Goal: Information Seeking & Learning: Learn about a topic

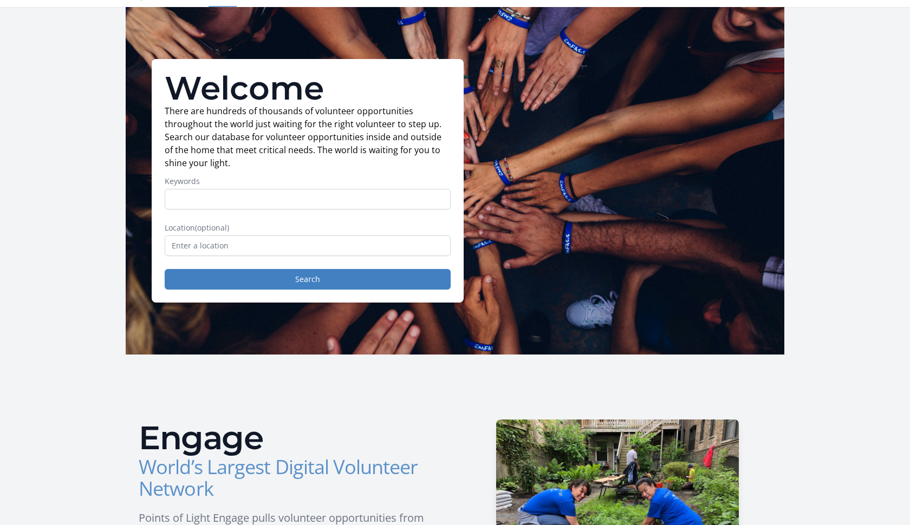
scroll to position [28, 0]
type input "remote"
click at [308, 279] on button "Search" at bounding box center [308, 279] width 286 height 21
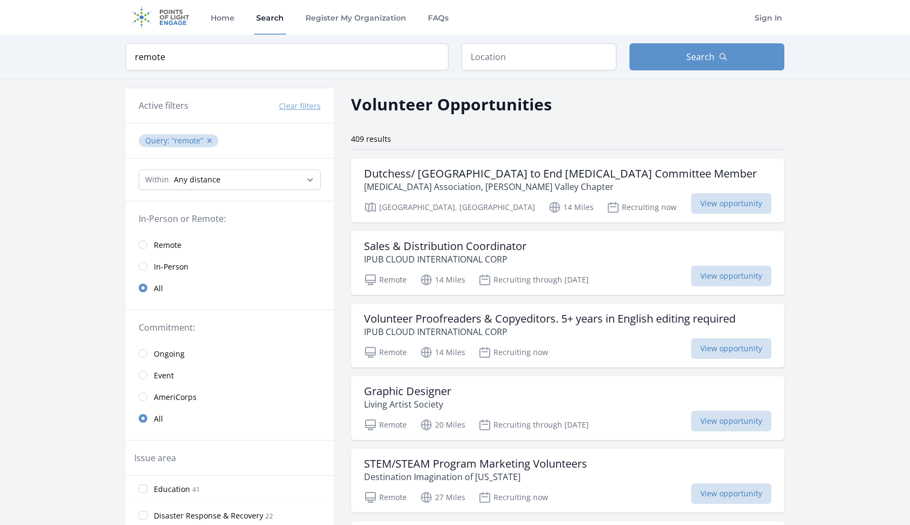
click at [148, 245] on link "Remote" at bounding box center [230, 245] width 208 height 22
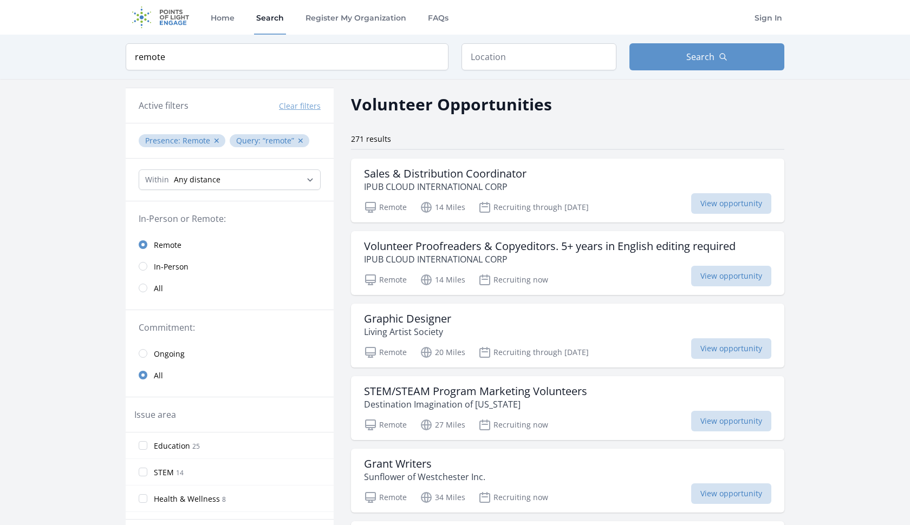
click at [142, 286] on input "radio" at bounding box center [143, 288] width 9 height 9
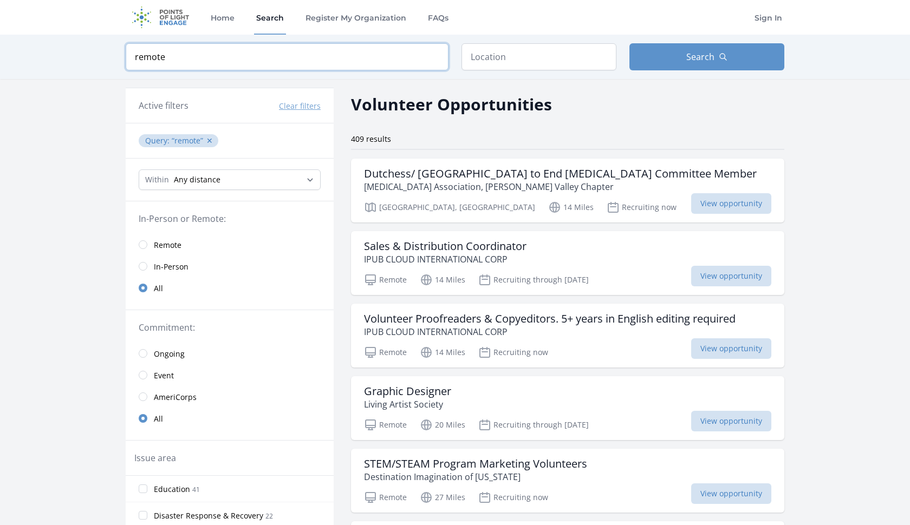
click at [278, 61] on input "remote" at bounding box center [287, 56] width 323 height 27
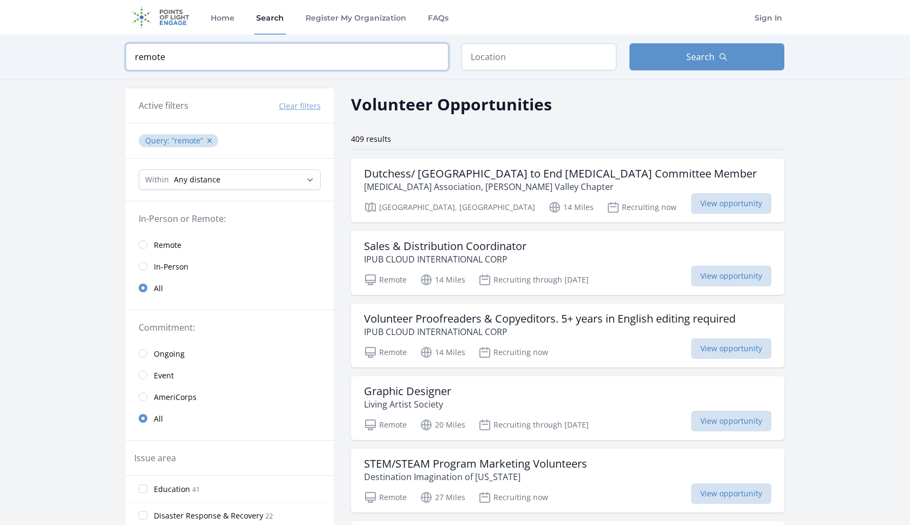
click at [278, 61] on input "remote" at bounding box center [287, 56] width 323 height 27
click button "submit" at bounding box center [0, 0] width 0 height 0
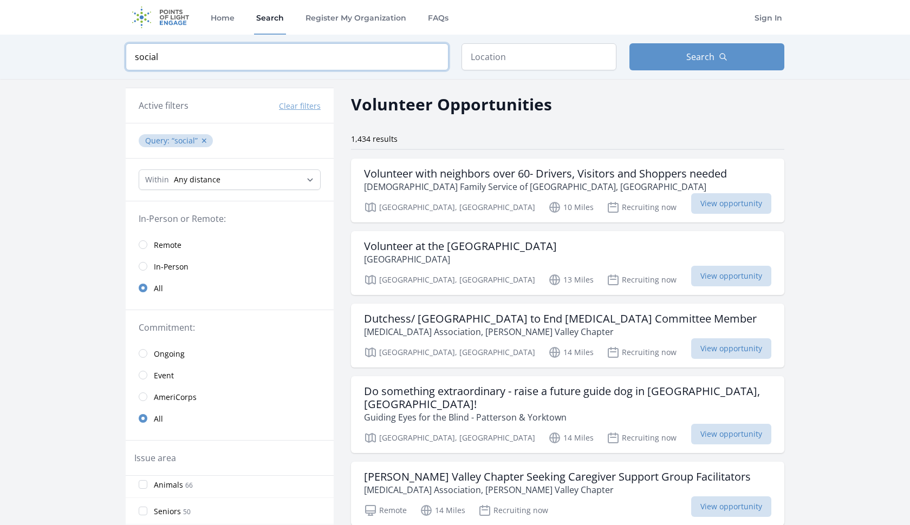
click at [215, 50] on input "social" at bounding box center [287, 56] width 323 height 27
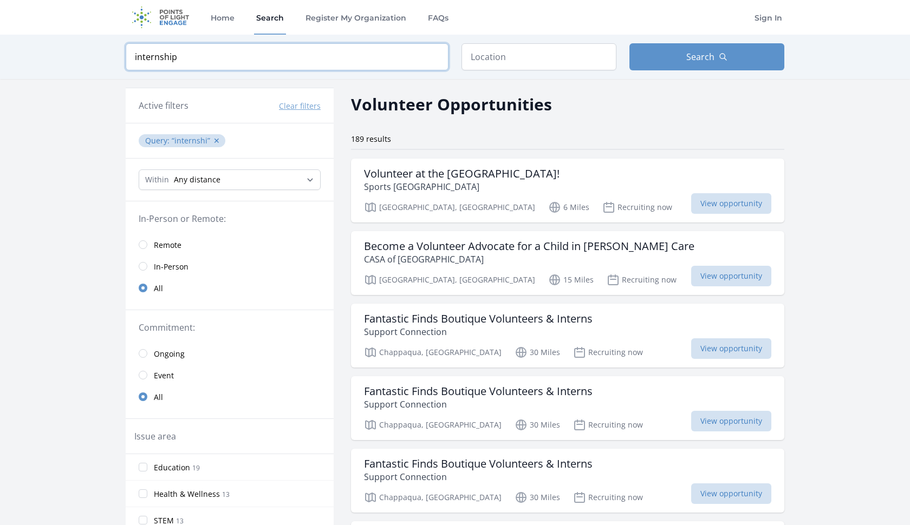
type input "internship"
click button "submit" at bounding box center [0, 0] width 0 height 0
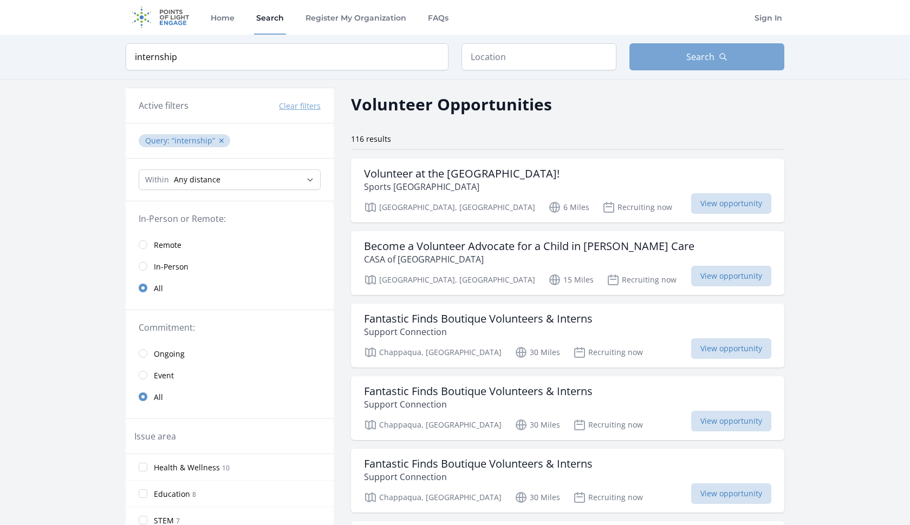
click at [675, 58] on button "Search" at bounding box center [706, 56] width 155 height 27
click at [559, 179] on h3 "Volunteer at the Sports Museum of Dutchess County!" at bounding box center [461, 173] width 195 height 13
click at [558, 249] on h3 "Become a Volunteer Advocate for a Child in Foster Care" at bounding box center [529, 246] width 330 height 13
click at [601, 329] on div "Fantastic Finds Boutique Volunteers & Interns Support Connection" at bounding box center [567, 325] width 407 height 26
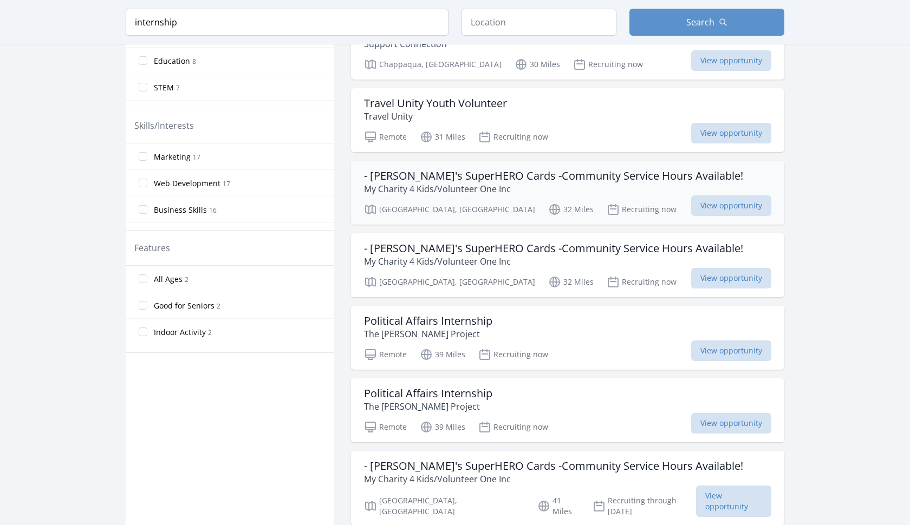
scroll to position [438, 0]
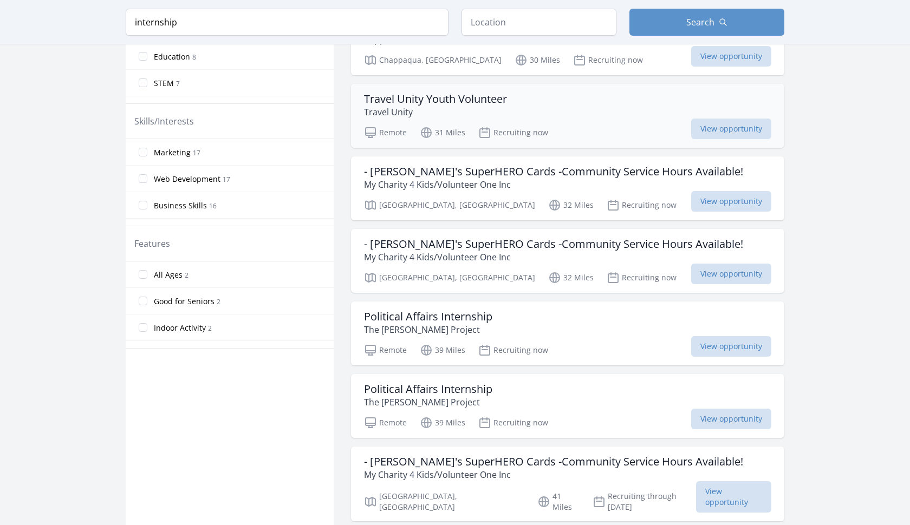
click at [525, 100] on div "Travel Unity Youth Volunteer Travel Unity" at bounding box center [567, 106] width 407 height 26
click at [617, 198] on div "Mahwah, NJ 32 Miles Recruiting now View opportunity" at bounding box center [567, 203] width 407 height 16
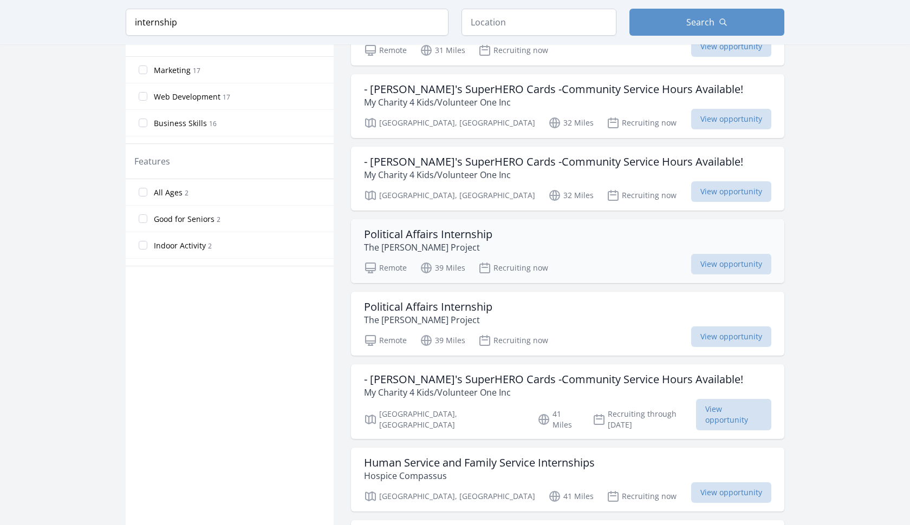
scroll to position [530, 0]
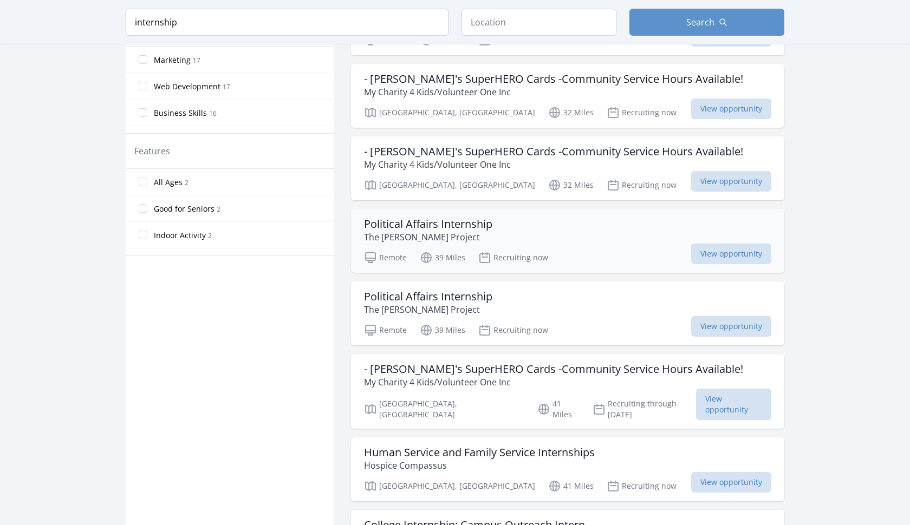
click at [554, 232] on div "Political Affairs Internship The Borgen Project" at bounding box center [567, 231] width 407 height 26
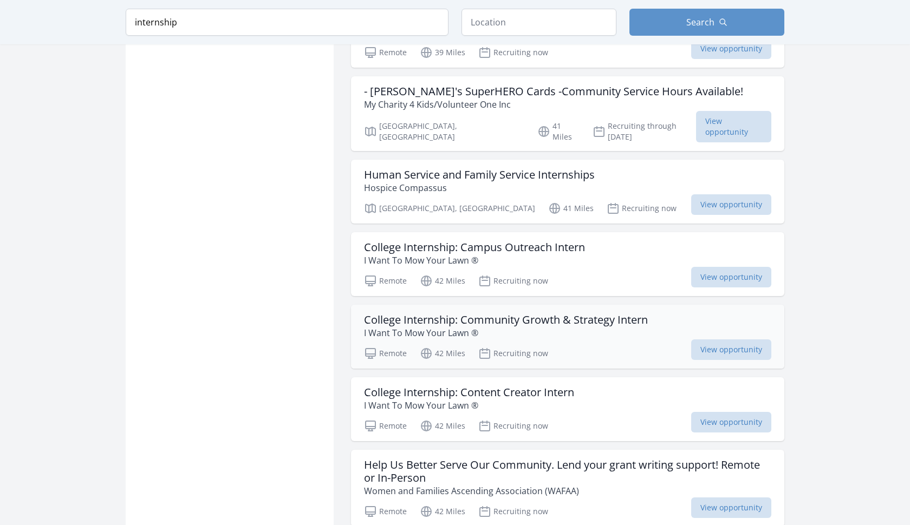
scroll to position [811, 0]
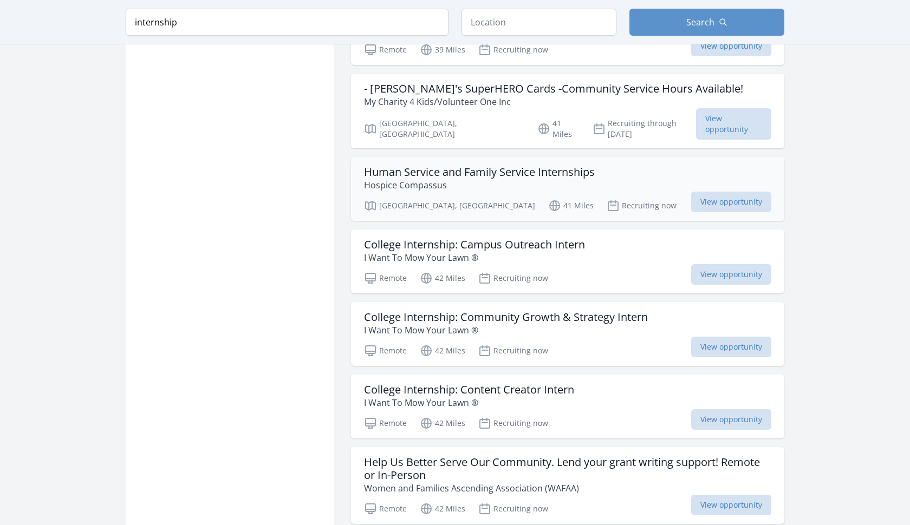
click at [567, 179] on p "Hospice Compassus" at bounding box center [479, 185] width 231 height 13
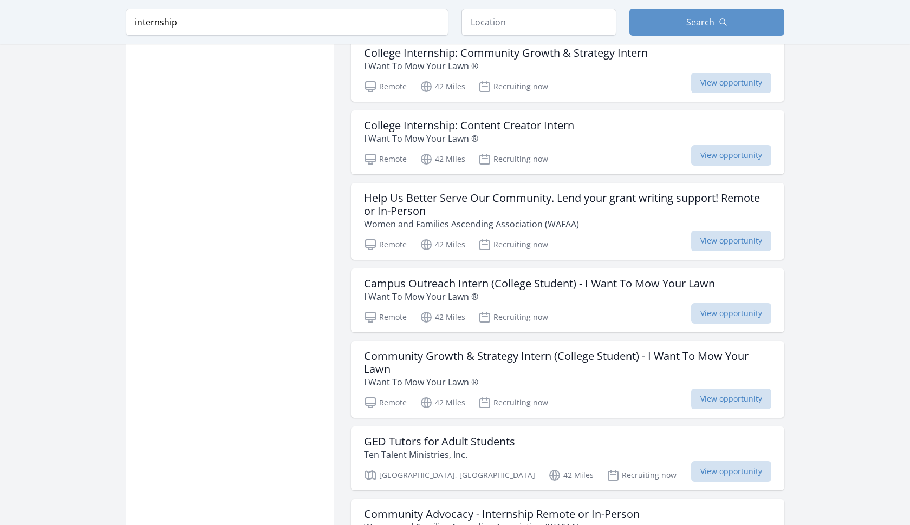
scroll to position [1079, 0]
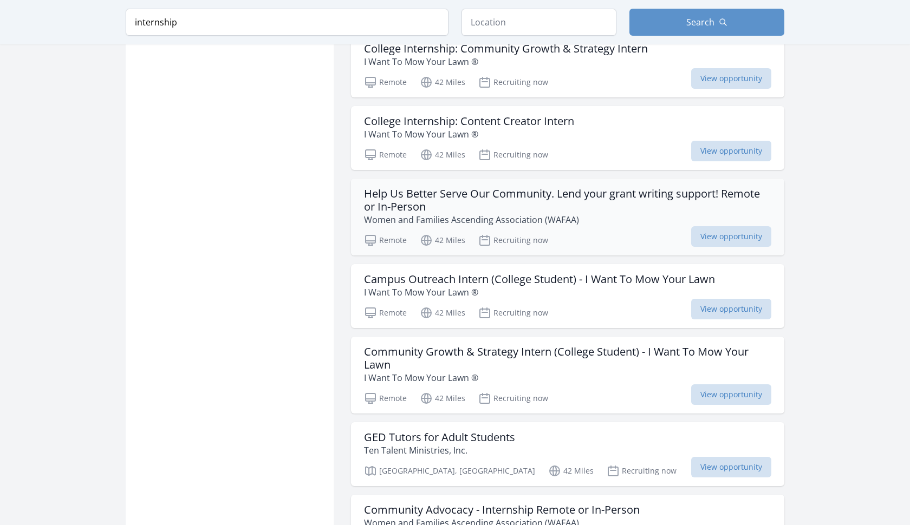
click at [583, 187] on h3 "Help Us Better Serve Our Community. Lend your grant writing support! Remote or …" at bounding box center [567, 200] width 407 height 26
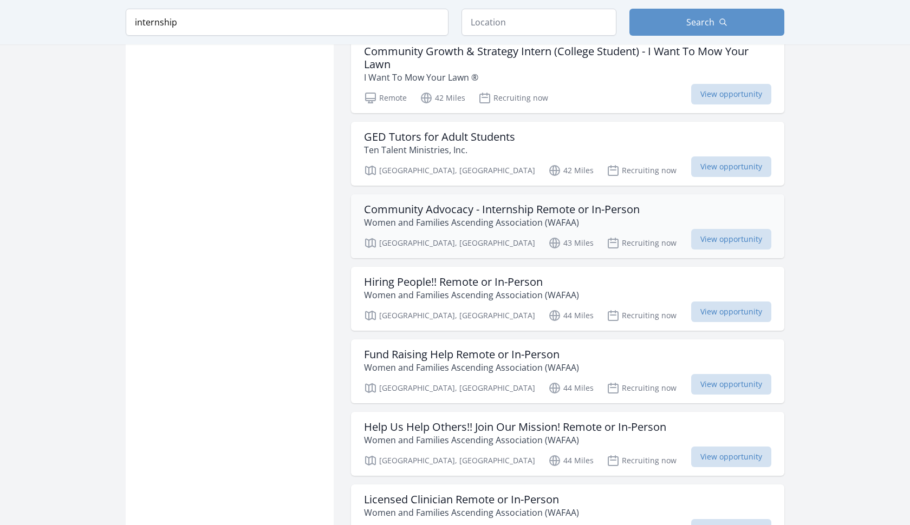
scroll to position [1380, 0]
click at [615, 216] on p "Women and Families Ascending Association (WAFAA)" at bounding box center [502, 222] width 276 height 13
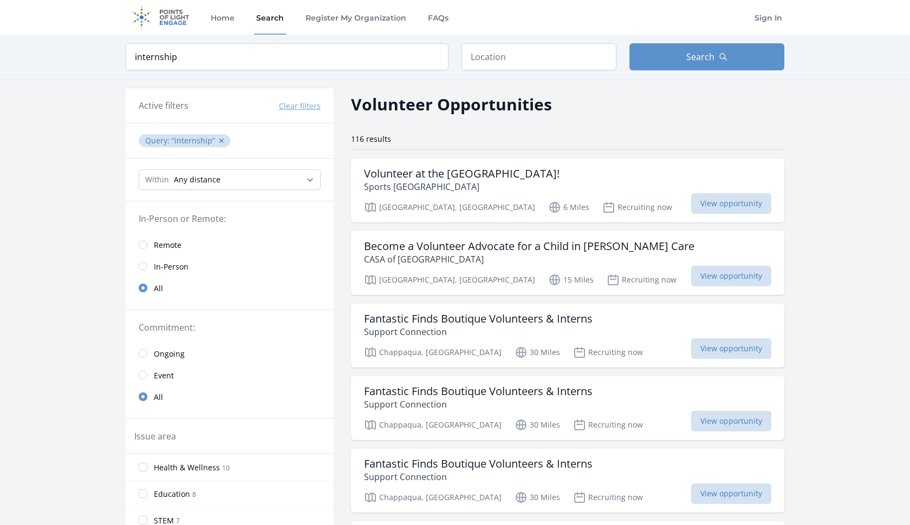
scroll to position [0, 0]
click at [548, 56] on input "text" at bounding box center [538, 56] width 155 height 27
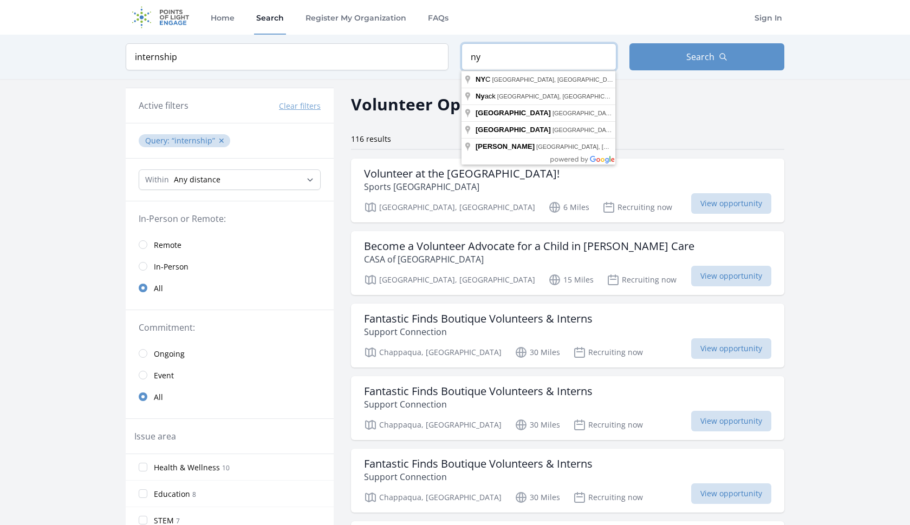
type input "ny"
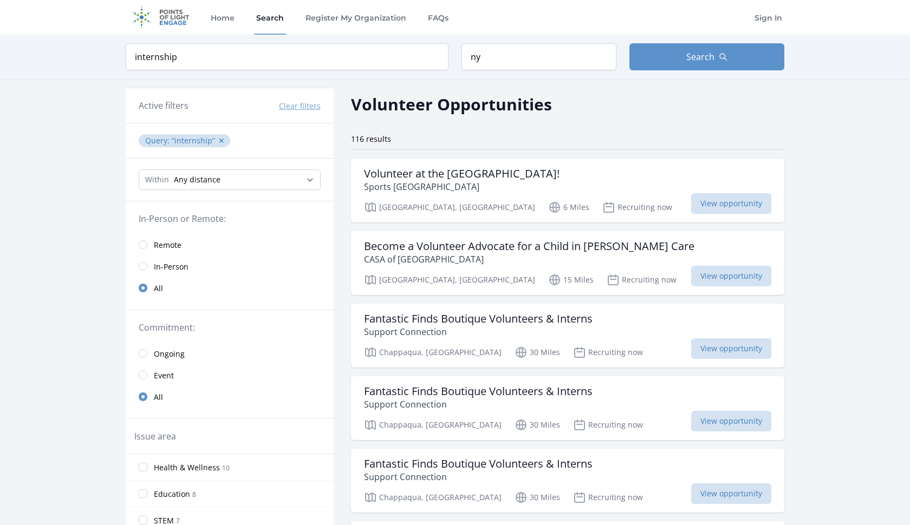
click at [643, 30] on div "Home Search Register My Organization FAQs Sign In" at bounding box center [455, 17] width 659 height 35
click at [675, 58] on button "Search" at bounding box center [706, 56] width 155 height 27
select select "32186"
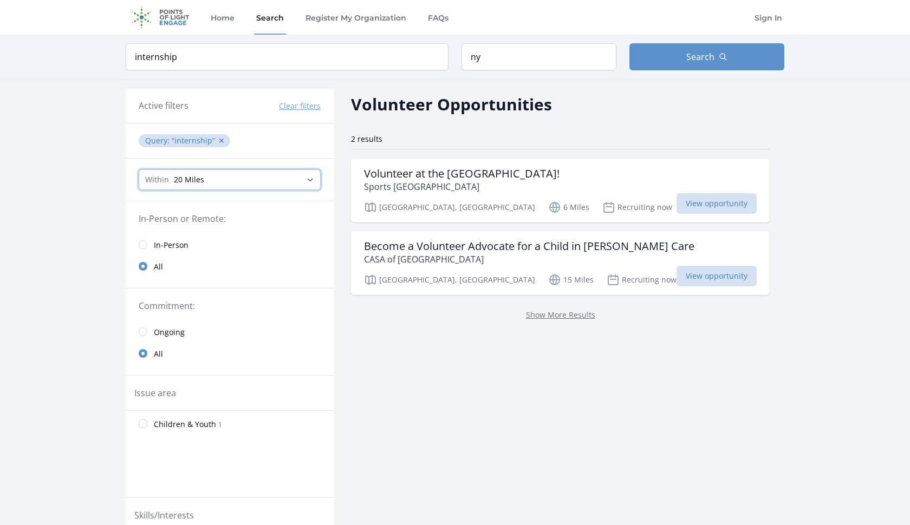
select select "160934"
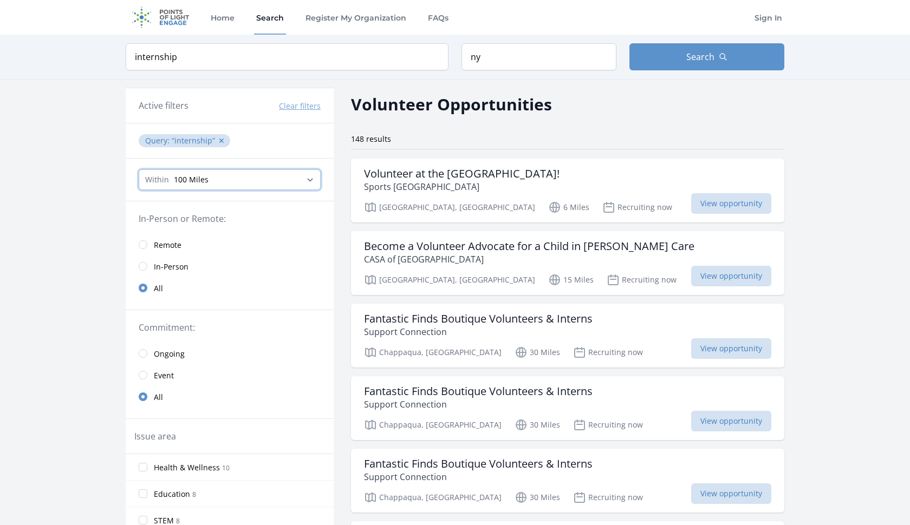
select select "80467"
select select "all"
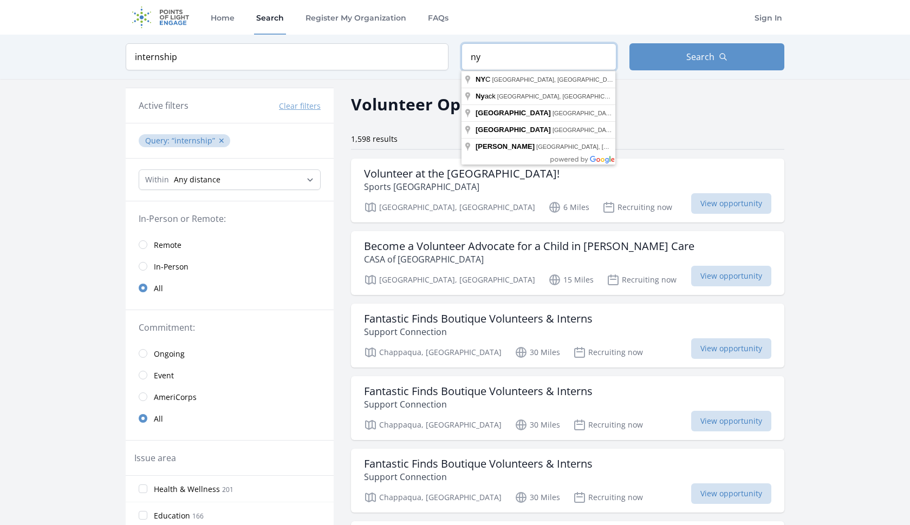
click at [527, 55] on input "ny" at bounding box center [538, 56] width 155 height 27
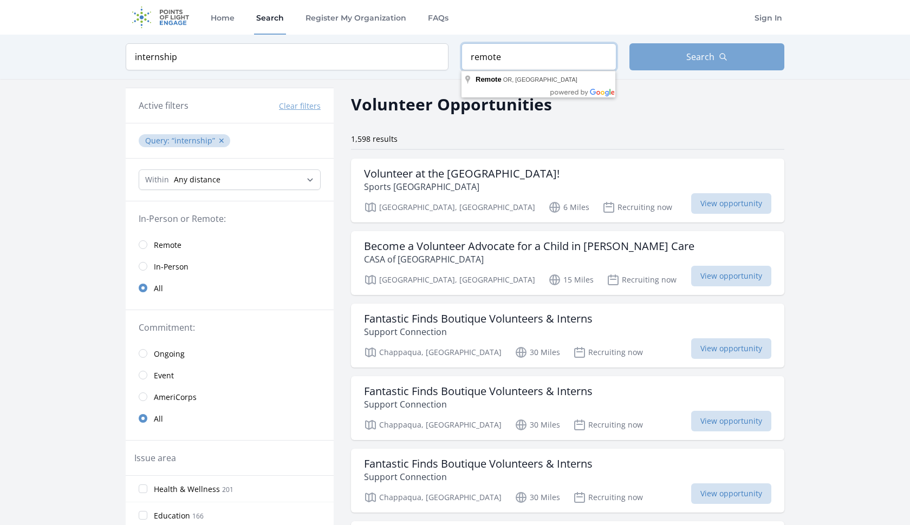
type input "remote"
click at [663, 57] on button "Search" at bounding box center [706, 56] width 155 height 27
click at [705, 64] on button "Search" at bounding box center [706, 56] width 155 height 27
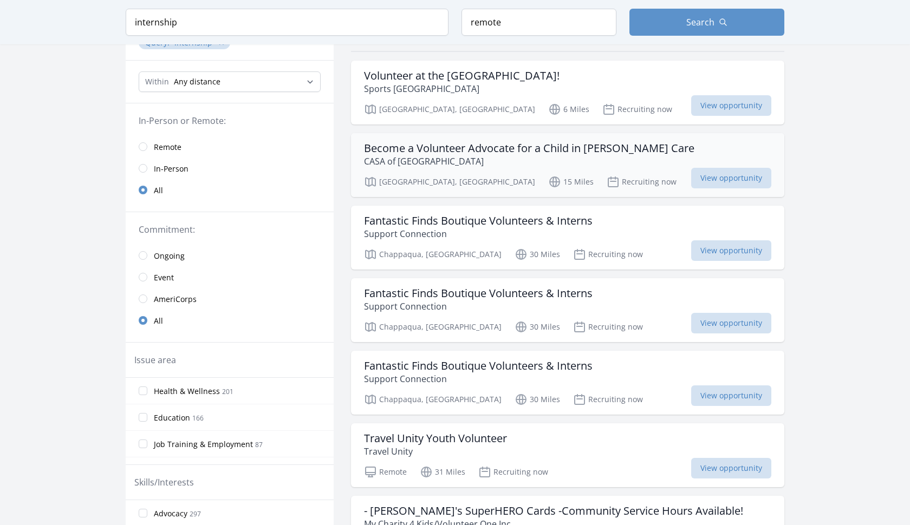
scroll to position [98, 0]
click at [140, 148] on input "radio" at bounding box center [143, 146] width 9 height 9
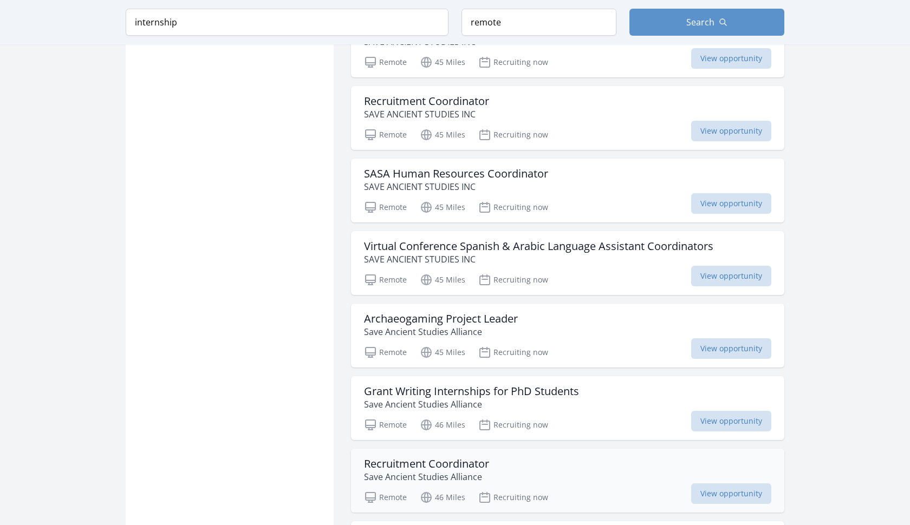
scroll to position [969, 0]
click at [573, 183] on div "SASA Human Resources Coordinator SAVE ANCIENT STUDIES INC" at bounding box center [567, 180] width 407 height 26
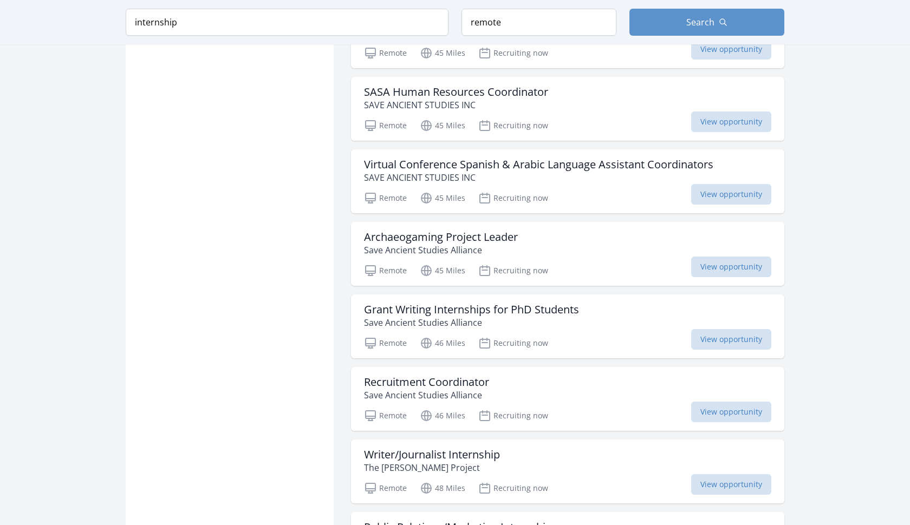
scroll to position [1056, 0]
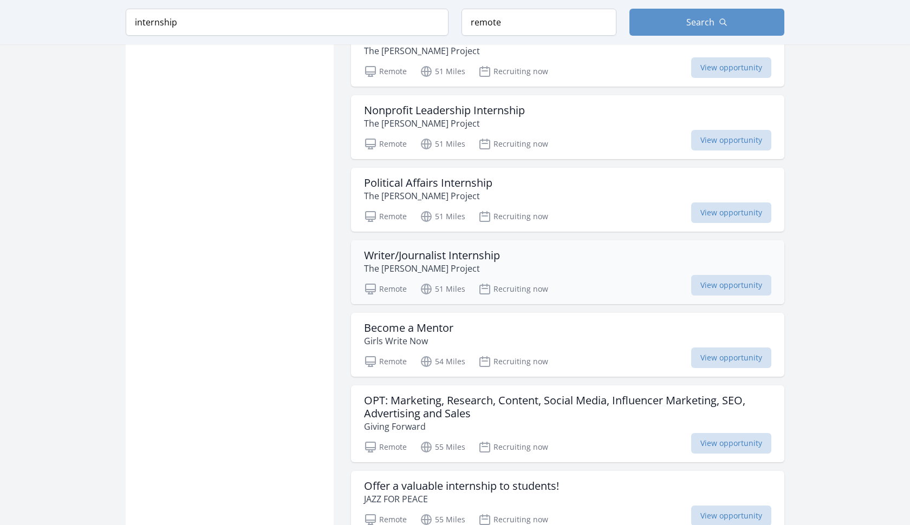
scroll to position [1906, 1]
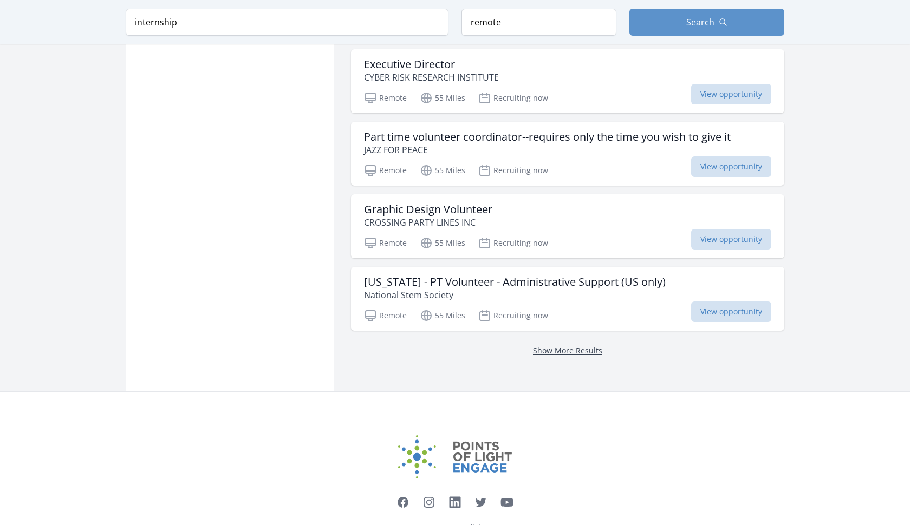
click at [575, 352] on link "Show More Results" at bounding box center [567, 351] width 69 height 10
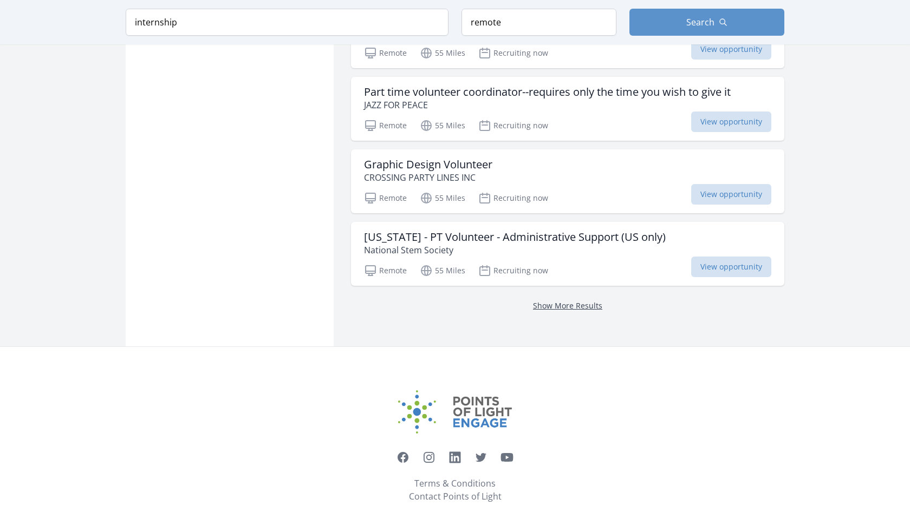
click at [578, 305] on link "Show More Results" at bounding box center [567, 306] width 69 height 10
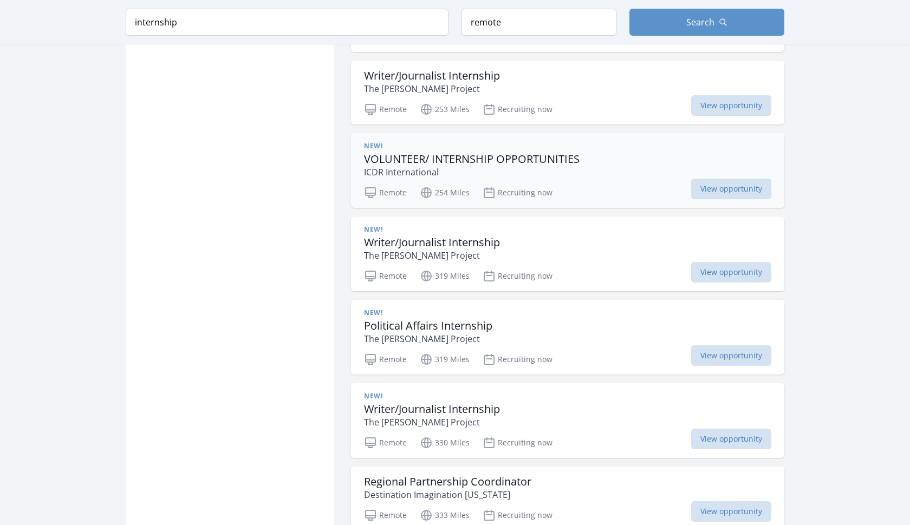
click at [549, 153] on h3 "VOLUNTEER/ INTERNSHIP OPPORTUNITIES" at bounding box center [472, 159] width 216 height 13
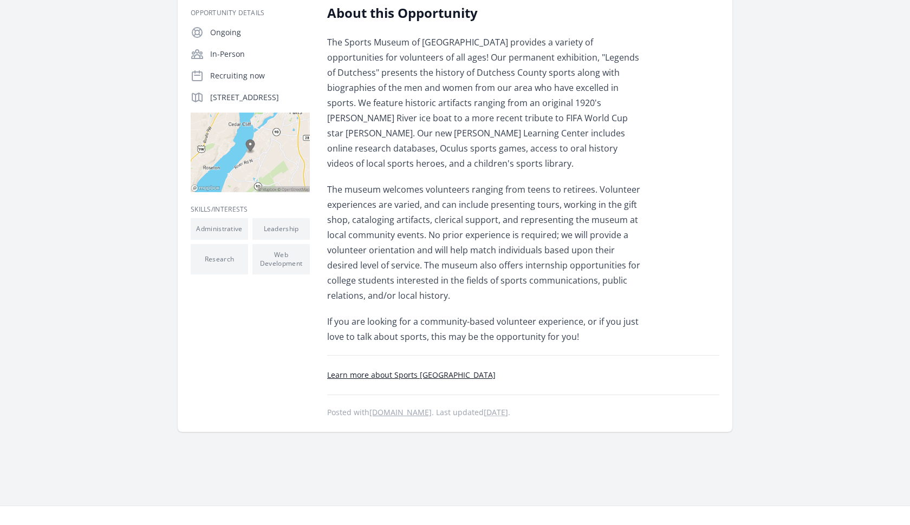
scroll to position [204, 0]
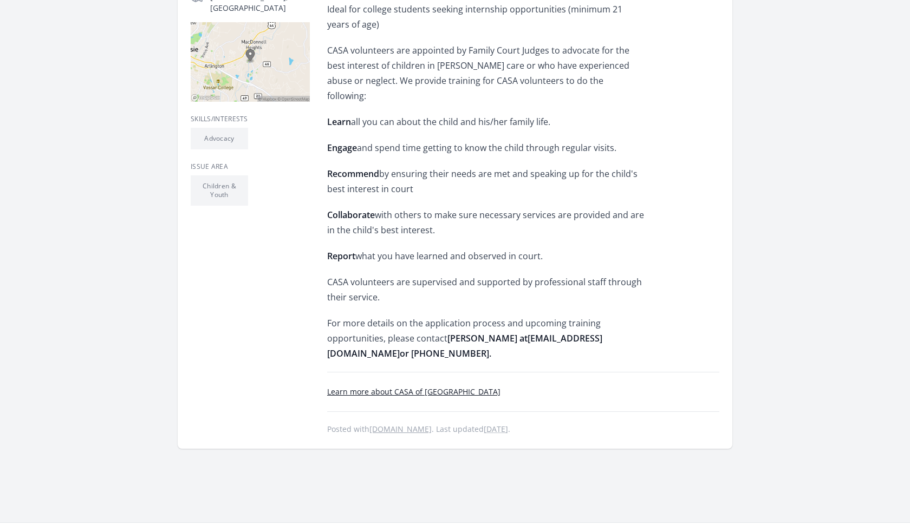
scroll to position [458, 0]
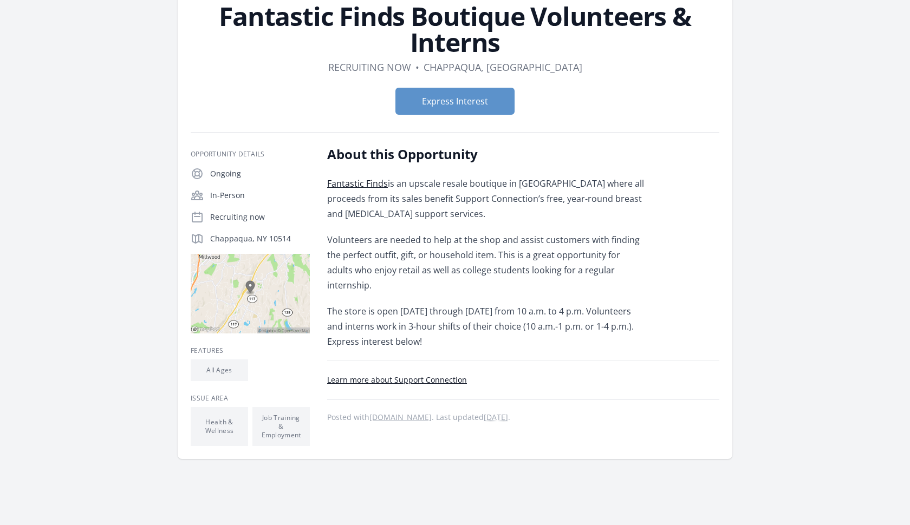
scroll to position [79, 0]
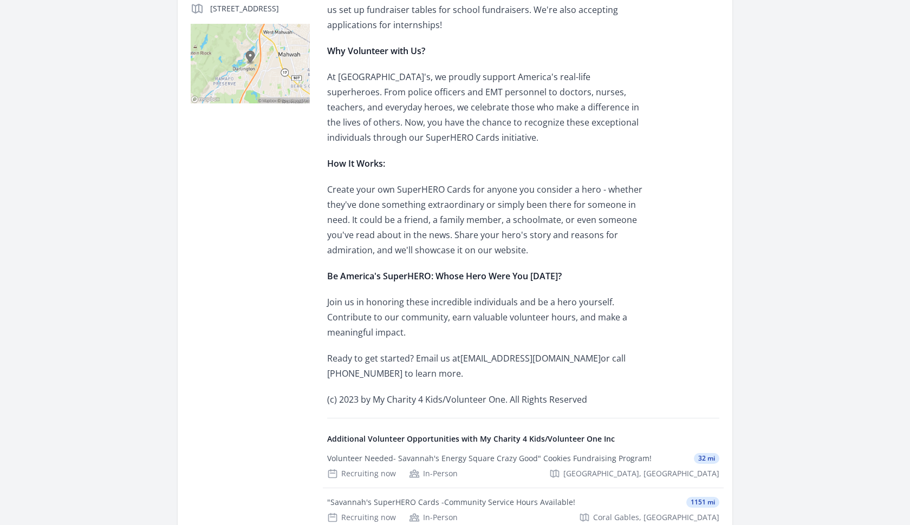
scroll to position [309, 0]
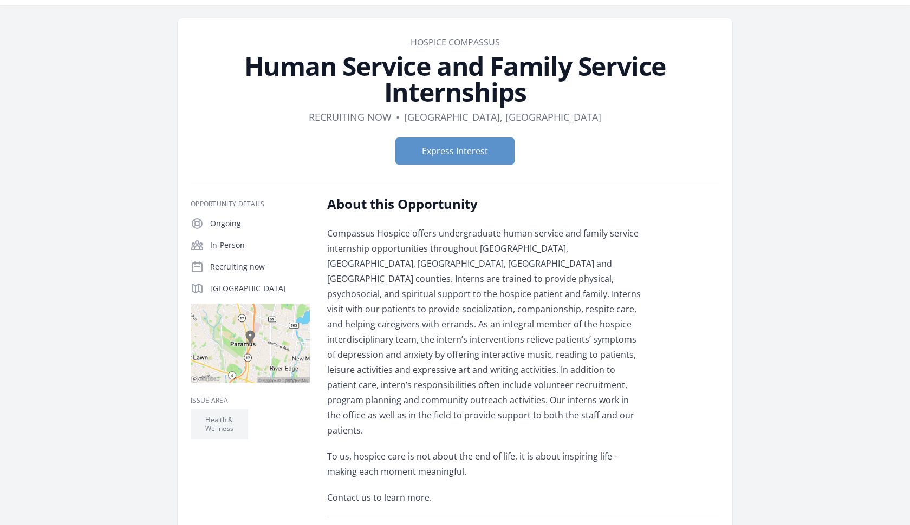
scroll to position [27, 0]
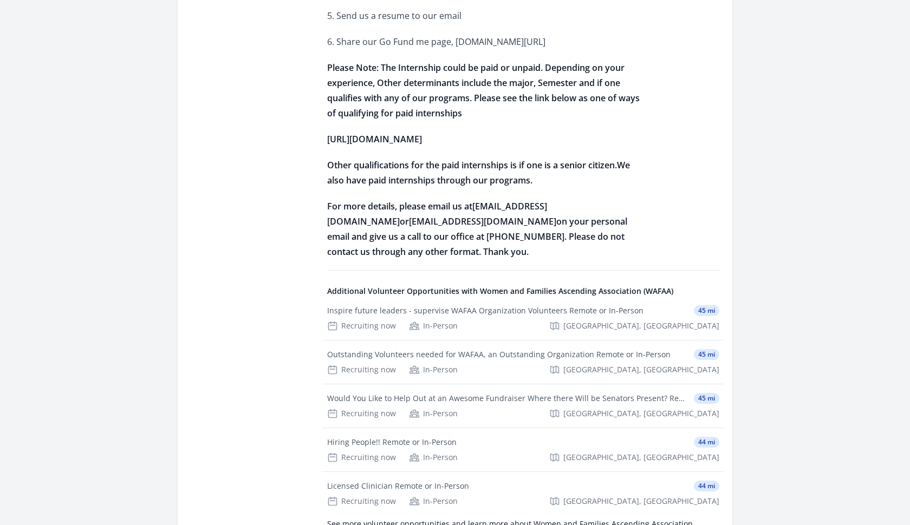
scroll to position [634, 0]
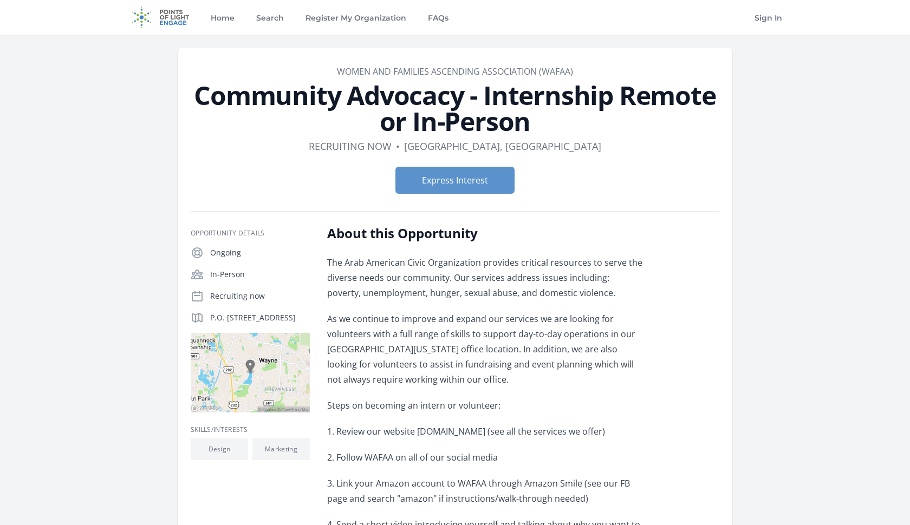
click at [601, 200] on div "Express Interest" at bounding box center [455, 180] width 529 height 44
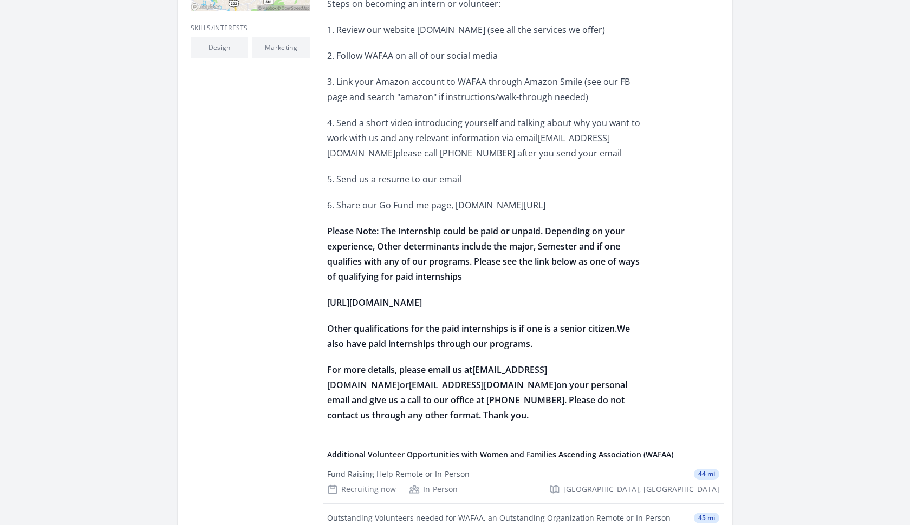
scroll to position [408, 0]
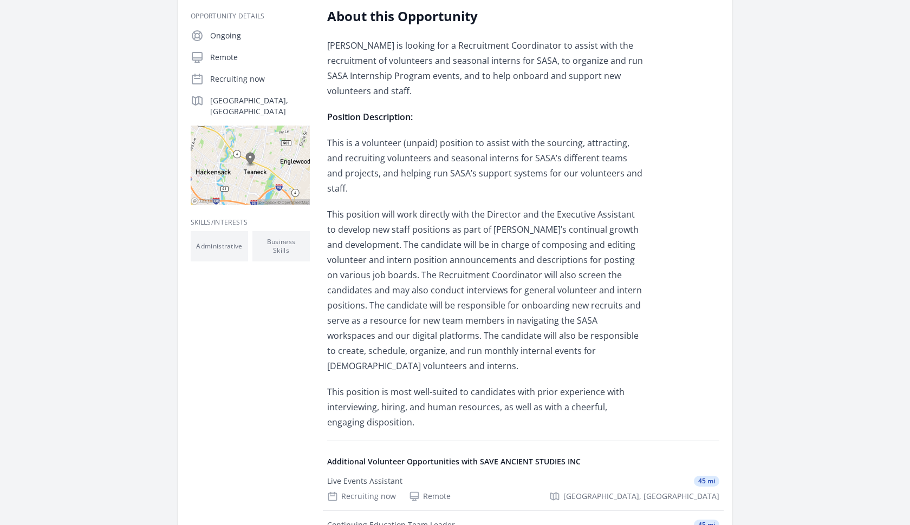
scroll to position [191, 0]
